Goal: Task Accomplishment & Management: Use online tool/utility

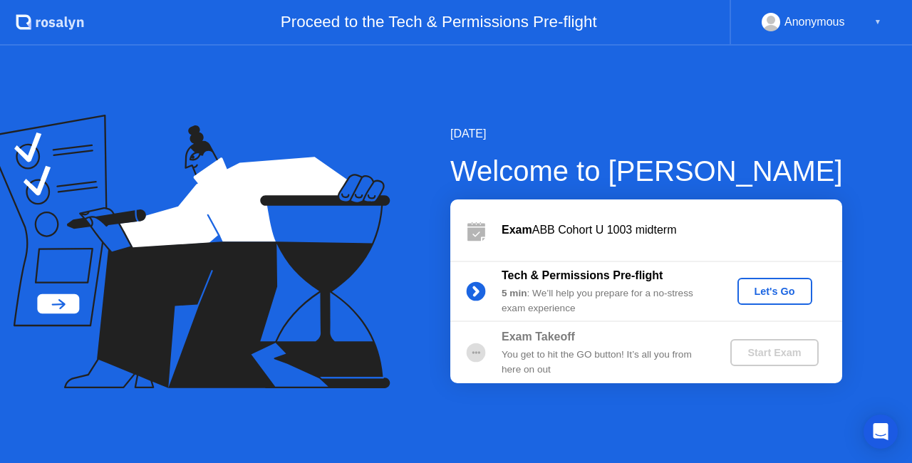
click at [546, 353] on div "You get to hit the GO button! It’s all you from here on out" at bounding box center [604, 362] width 205 height 29
click at [557, 353] on div "You get to hit the GO button! It’s all you from here on out" at bounding box center [604, 362] width 205 height 29
click at [769, 294] on div "Let's Go" at bounding box center [774, 291] width 63 height 11
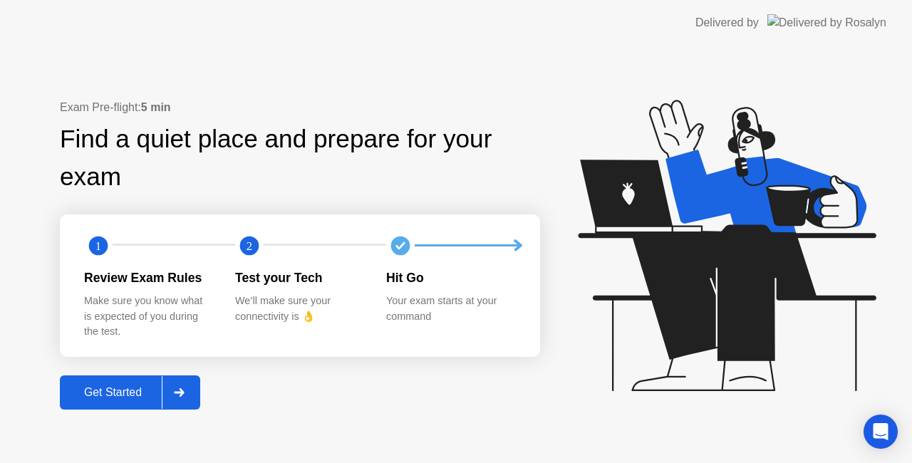
click at [138, 398] on div "Get Started" at bounding box center [113, 392] width 98 height 13
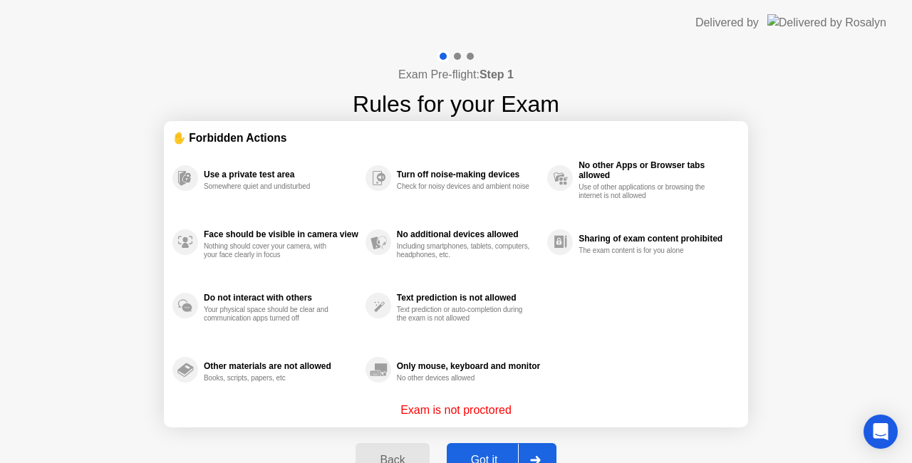
click at [499, 454] on div "Got it" at bounding box center [484, 460] width 67 height 13
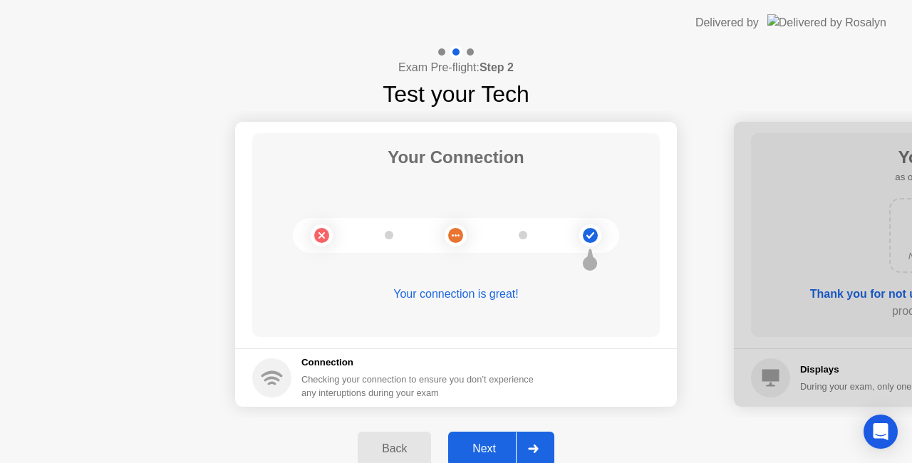
click at [493, 447] on div "Next" at bounding box center [483, 448] width 63 height 13
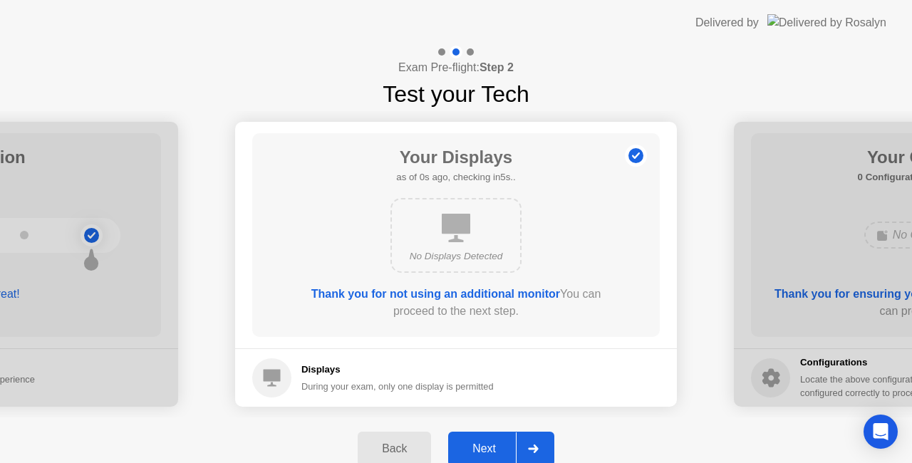
click at [493, 447] on div "Next" at bounding box center [483, 448] width 63 height 13
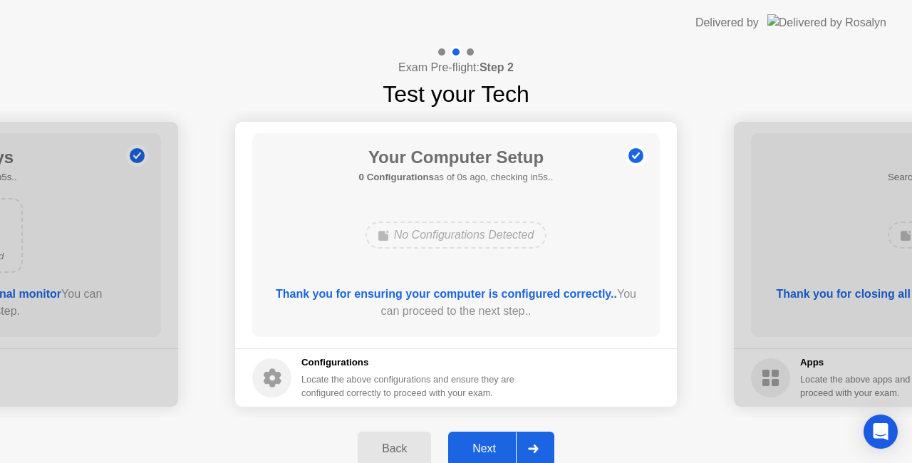
click at [493, 447] on div "Next" at bounding box center [483, 448] width 63 height 13
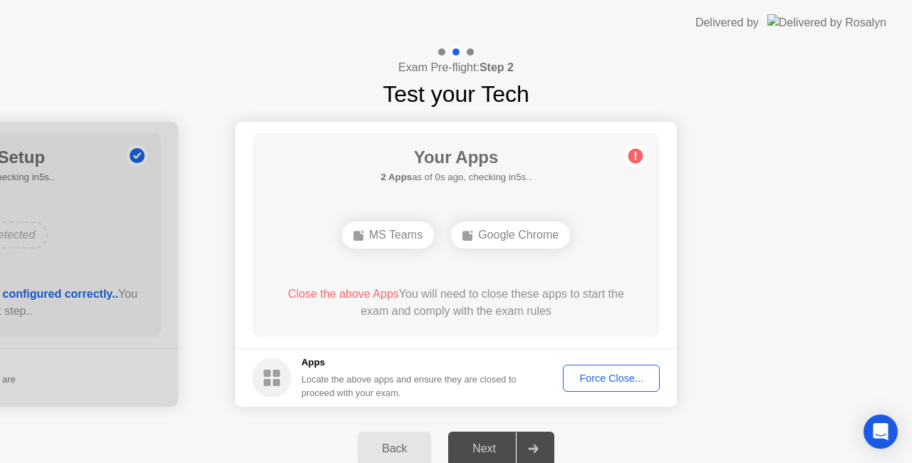
click at [493, 447] on div "Next" at bounding box center [483, 448] width 63 height 13
click at [591, 381] on div "Force Close..." at bounding box center [611, 378] width 87 height 11
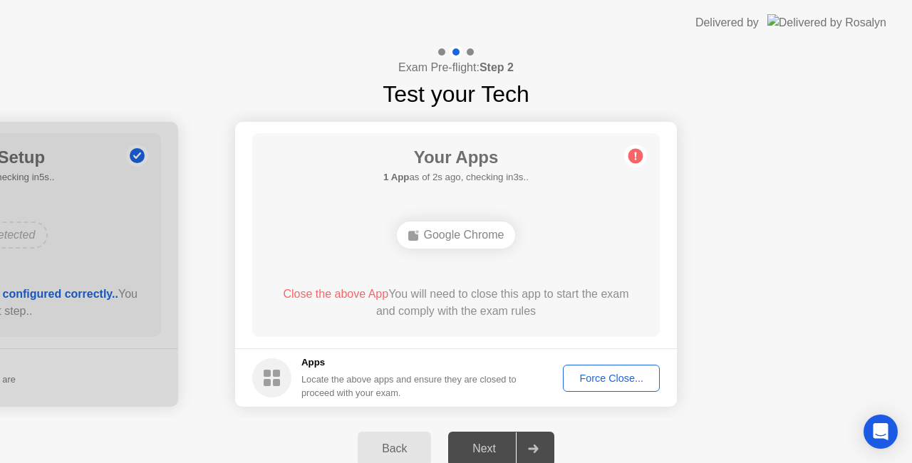
click at [605, 377] on div "Force Close..." at bounding box center [611, 378] width 87 height 11
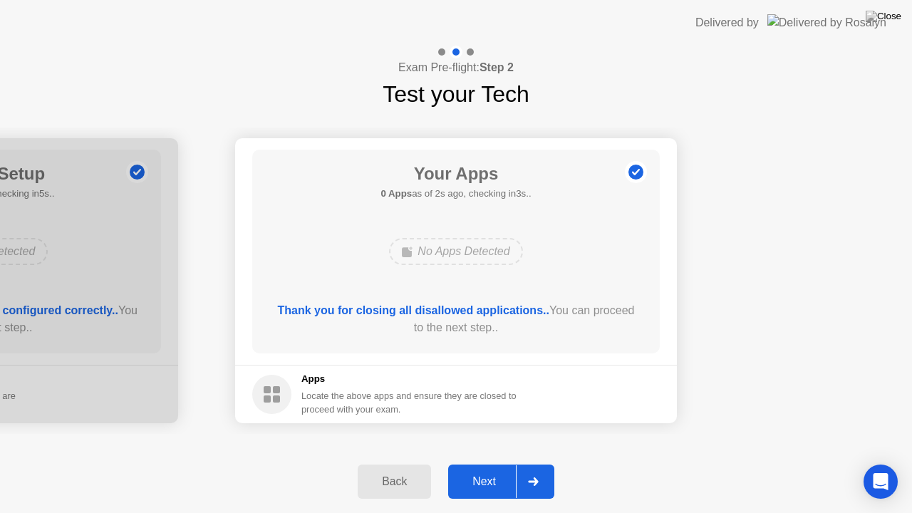
click at [486, 462] on div "Next" at bounding box center [483, 481] width 63 height 13
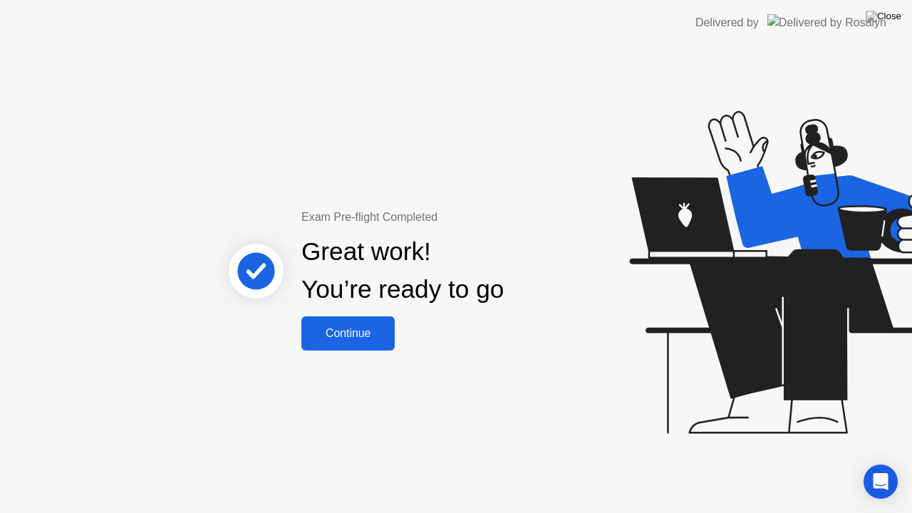
click at [335, 336] on div "Continue" at bounding box center [348, 333] width 85 height 13
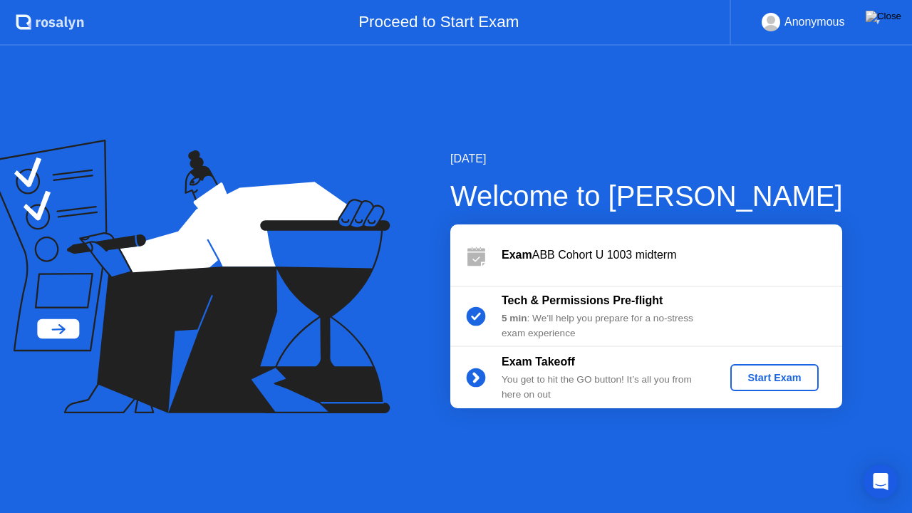
click at [775, 386] on button "Start Exam" at bounding box center [774, 377] width 88 height 27
